Goal: Find contact information: Find contact information

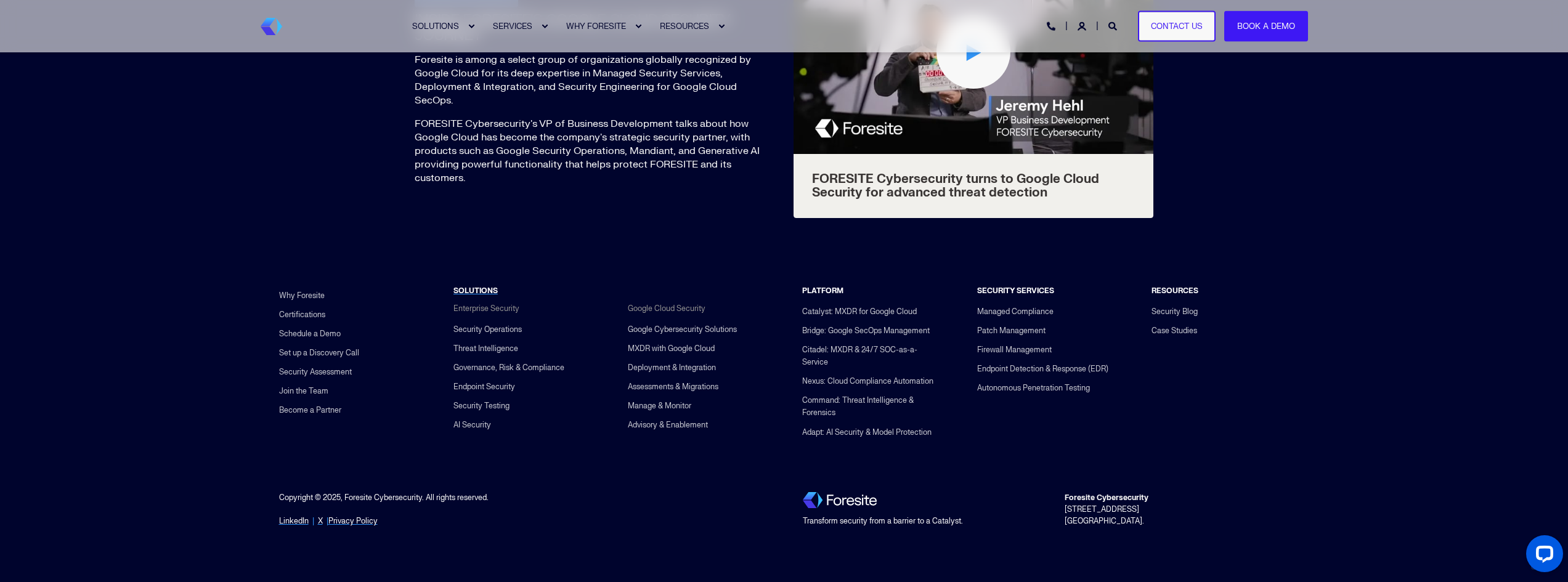
click at [1182, 26] on link "Contact Us" at bounding box center [1177, 26] width 77 height 31
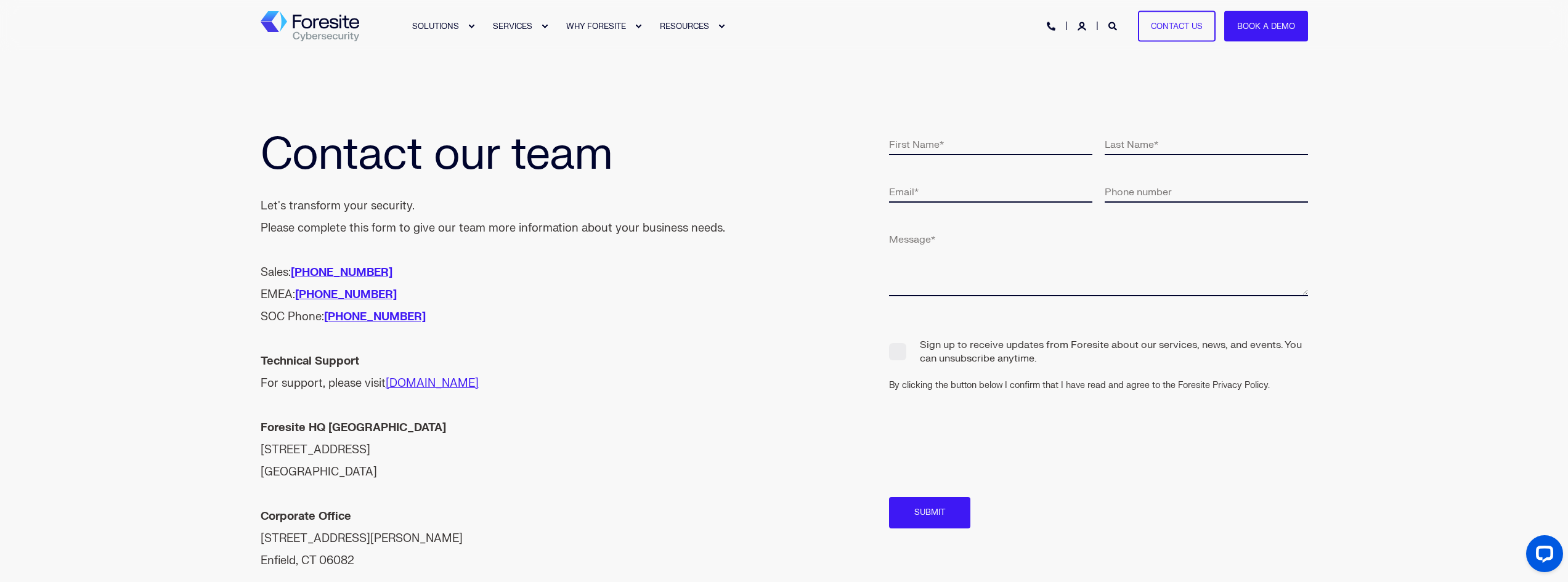
click at [324, 22] on img "Back to Home" at bounding box center [310, 27] width 98 height 31
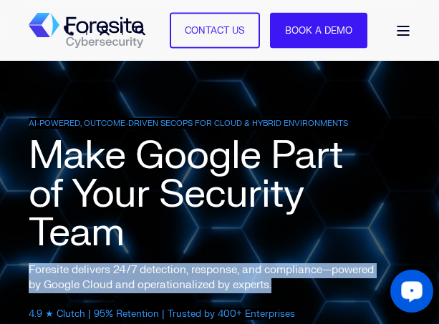
drag, startPoint x: 275, startPoint y: 284, endPoint x: 31, endPoint y: 272, distance: 244.3
click at [31, 272] on p "Foresite delivers 24/7 detection, response, and compliance—powered by Google Cl…" at bounding box center [208, 277] width 358 height 29
copy p "Foresite delivers 24/7 detection, response, and compliance—powered by Google Cl…"
